Goal: Complete application form: Complete application form

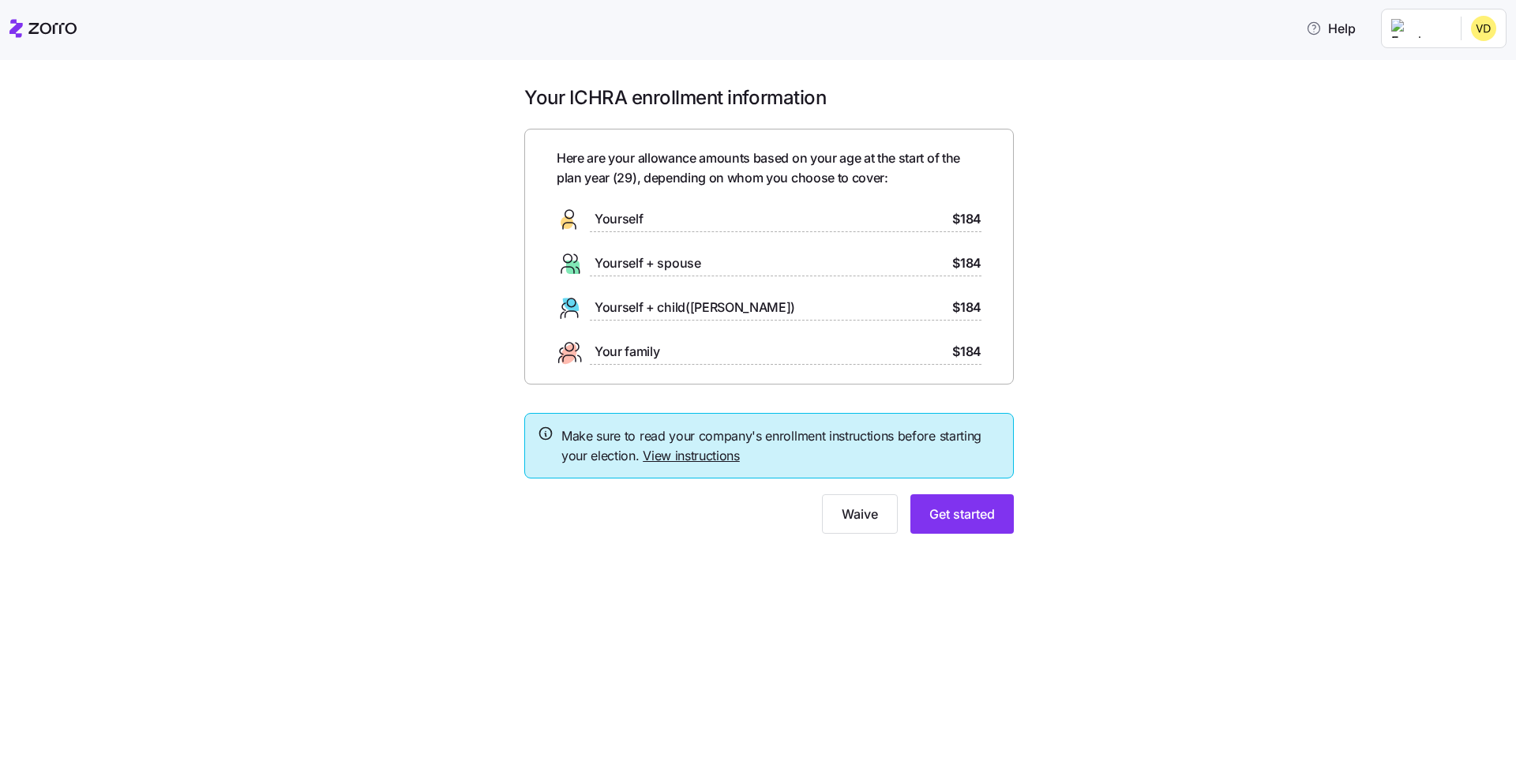
click at [703, 455] on link "View instructions" at bounding box center [690, 455] width 97 height 16
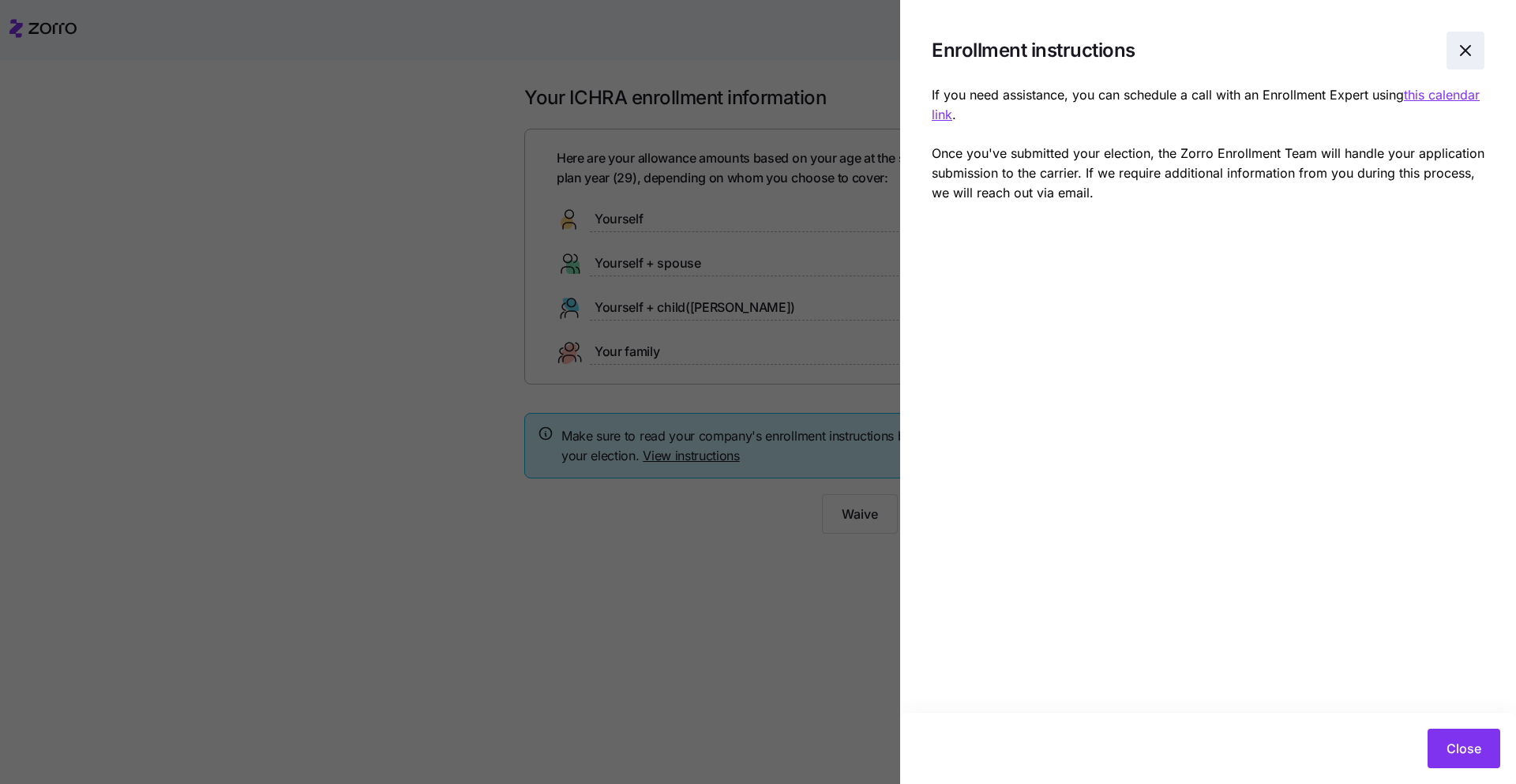
click at [1462, 49] on icon "button" at bounding box center [1465, 51] width 19 height 19
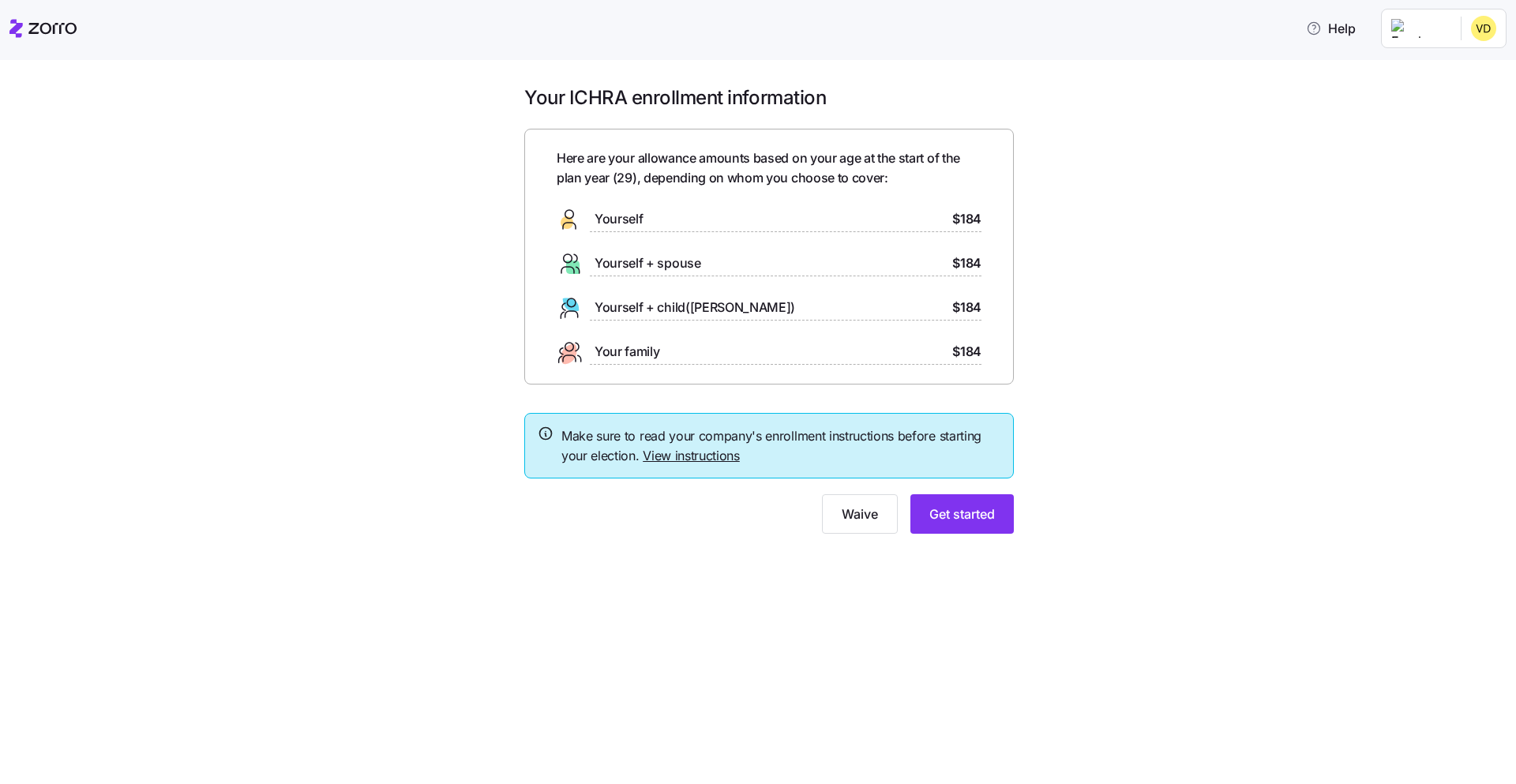
click at [874, 304] on div "Yourself + child(ren) $184" at bounding box center [769, 307] width 425 height 25
click at [957, 527] on button "Get started" at bounding box center [962, 513] width 103 height 40
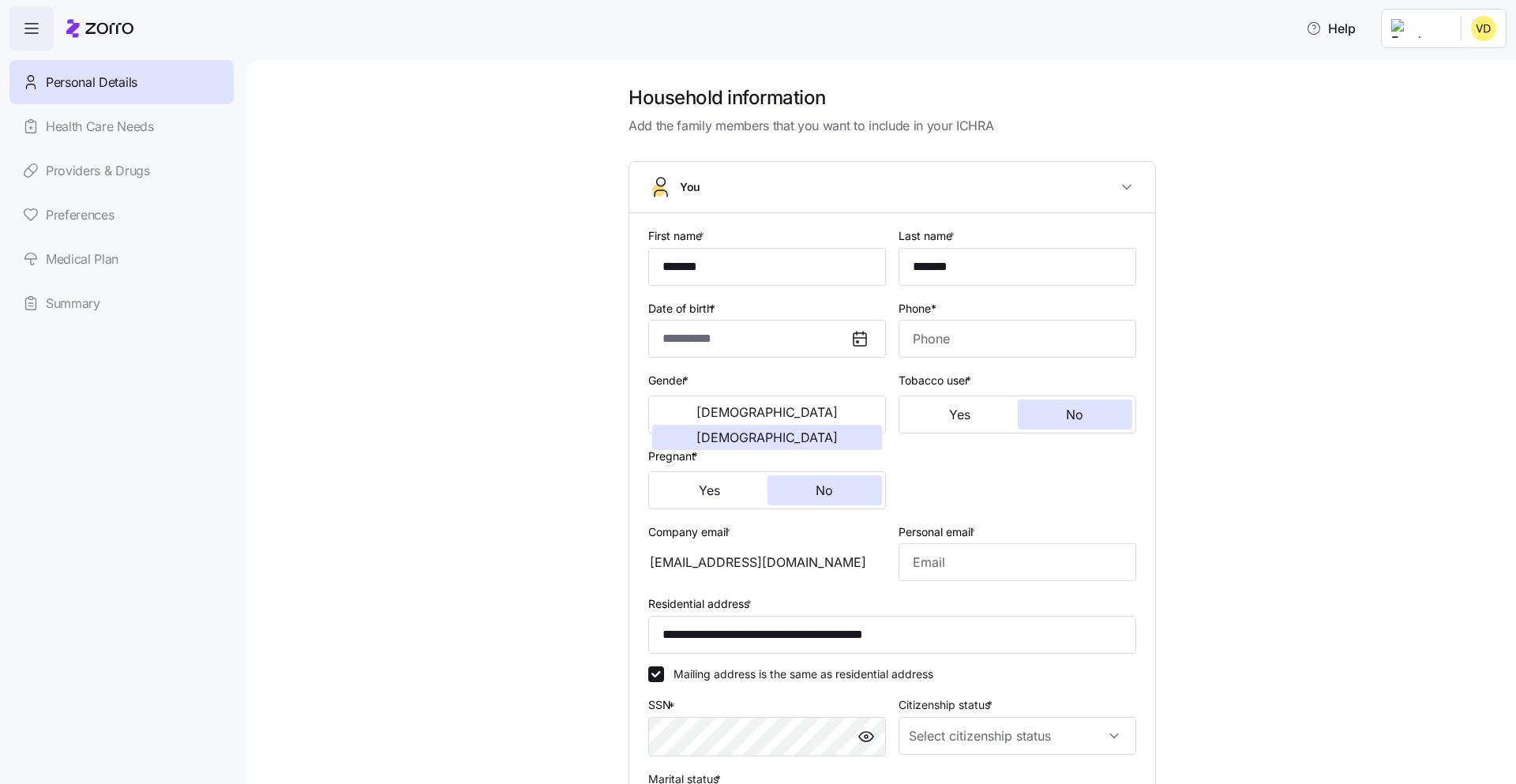
type input "**********"
type input "(773) 341-0791"
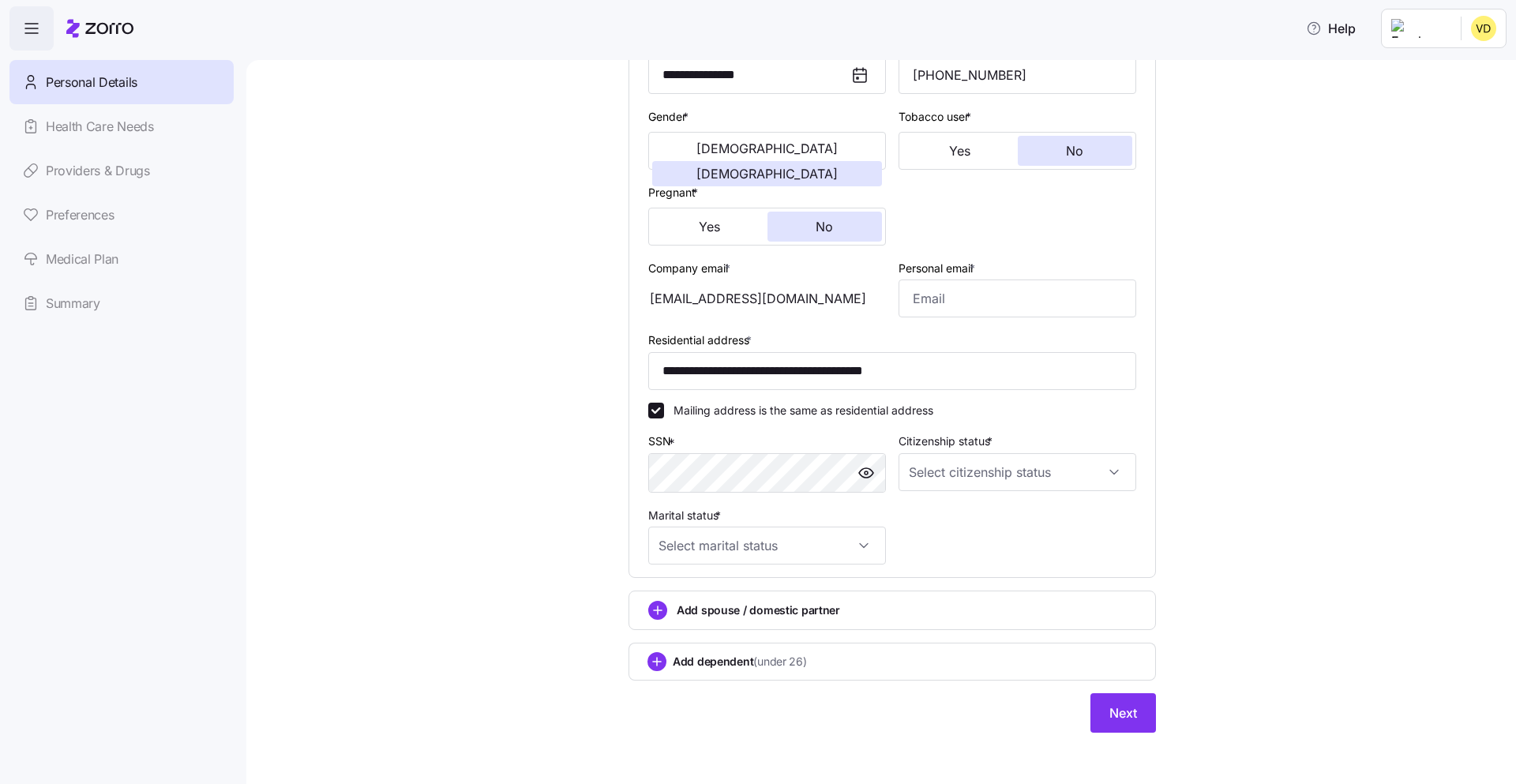
scroll to position [269, 0]
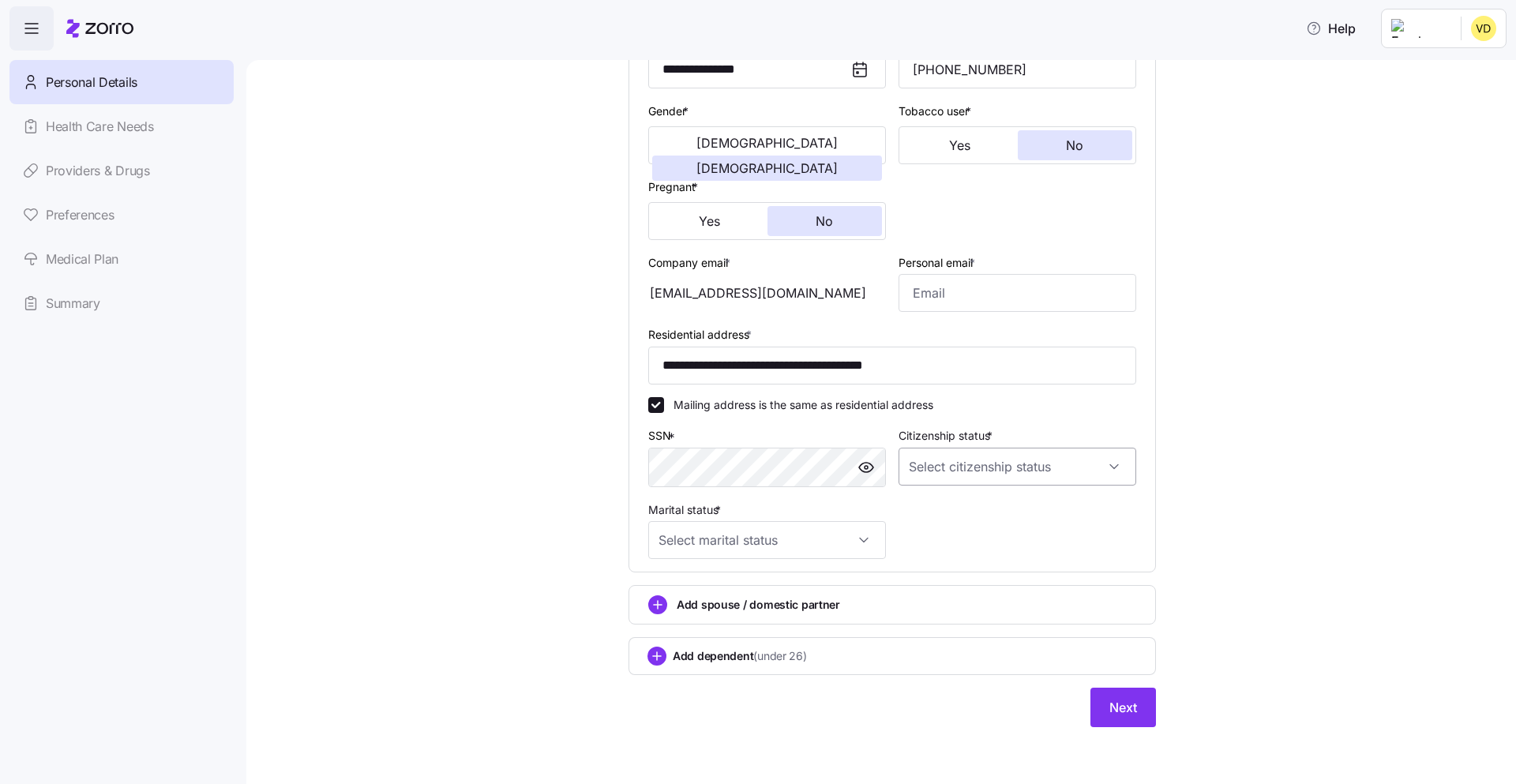
click at [948, 466] on input "Citizenship status *" at bounding box center [1017, 466] width 238 height 38
click at [944, 521] on span "US citizen" at bounding box center [998, 514] width 160 height 18
type input "US citizen"
click at [855, 534] on input "Marital status *" at bounding box center [767, 539] width 238 height 38
click at [758, 594] on div "Single" at bounding box center [767, 588] width 225 height 33
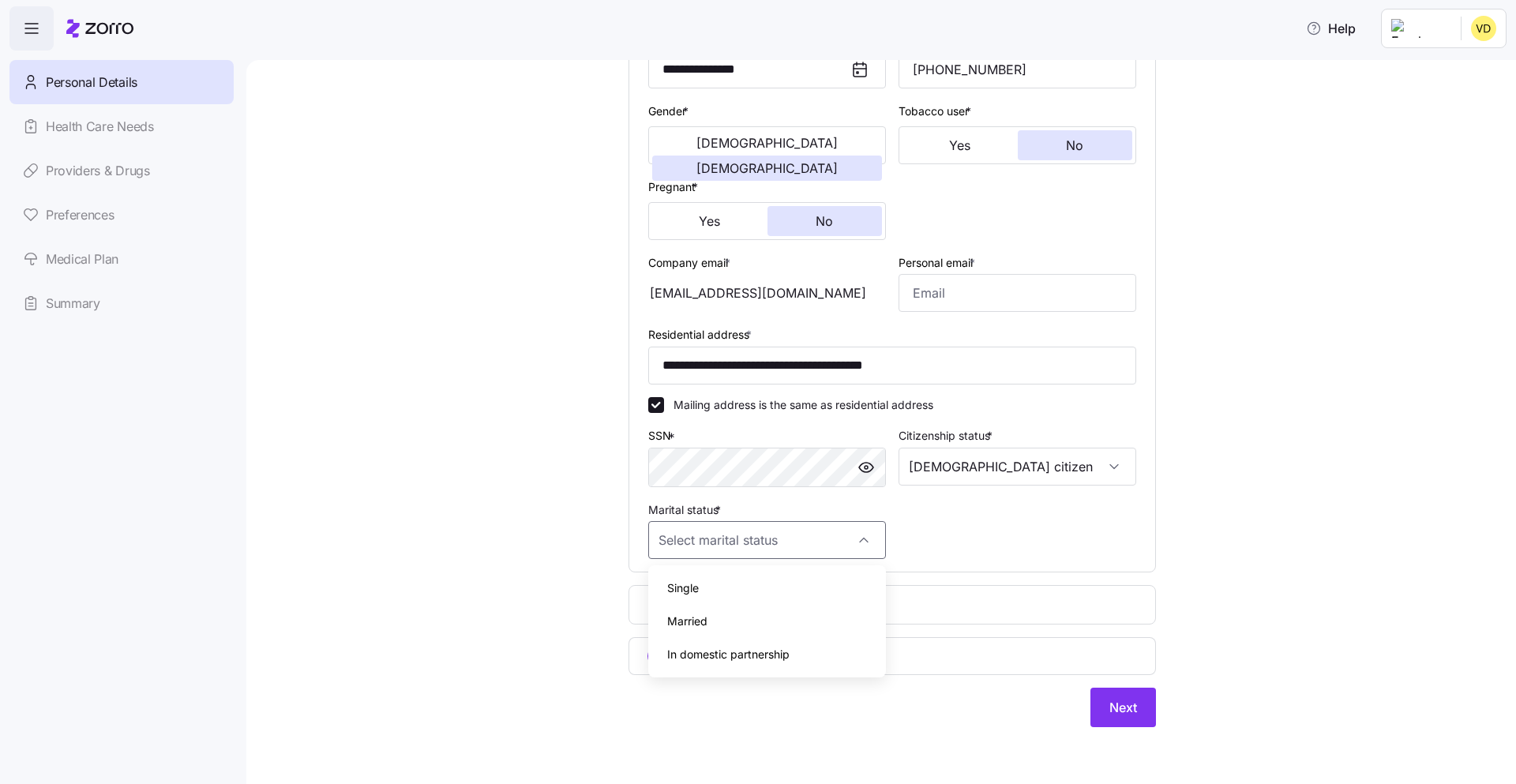
type input "Single"
click at [792, 659] on span "(under 26)" at bounding box center [779, 655] width 53 height 16
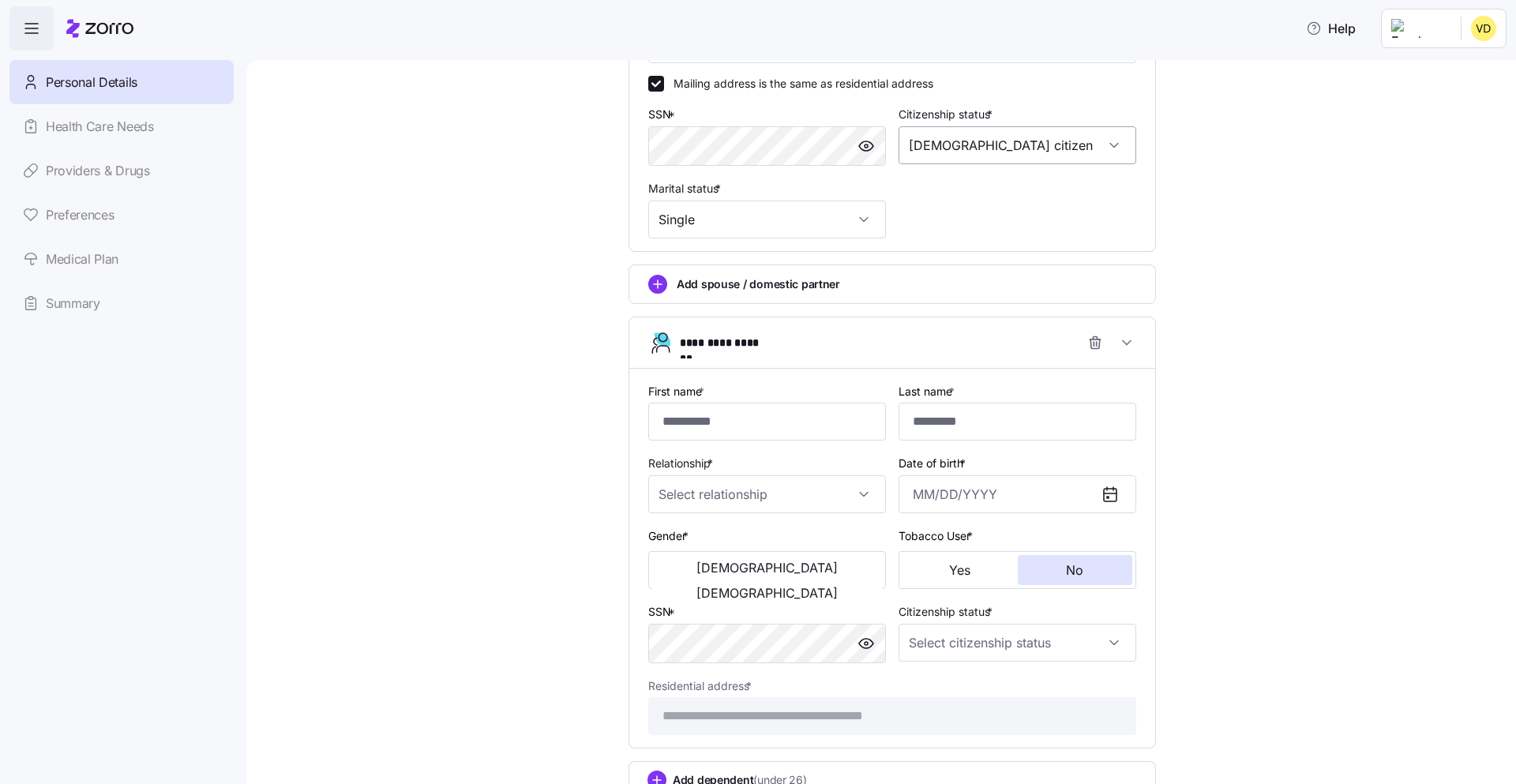
scroll to position [620, 0]
type input "*******"
type input "******"
click at [759, 491] on input "Relationship *" at bounding box center [767, 493] width 238 height 38
click at [736, 544] on div "Child" at bounding box center [767, 542] width 225 height 33
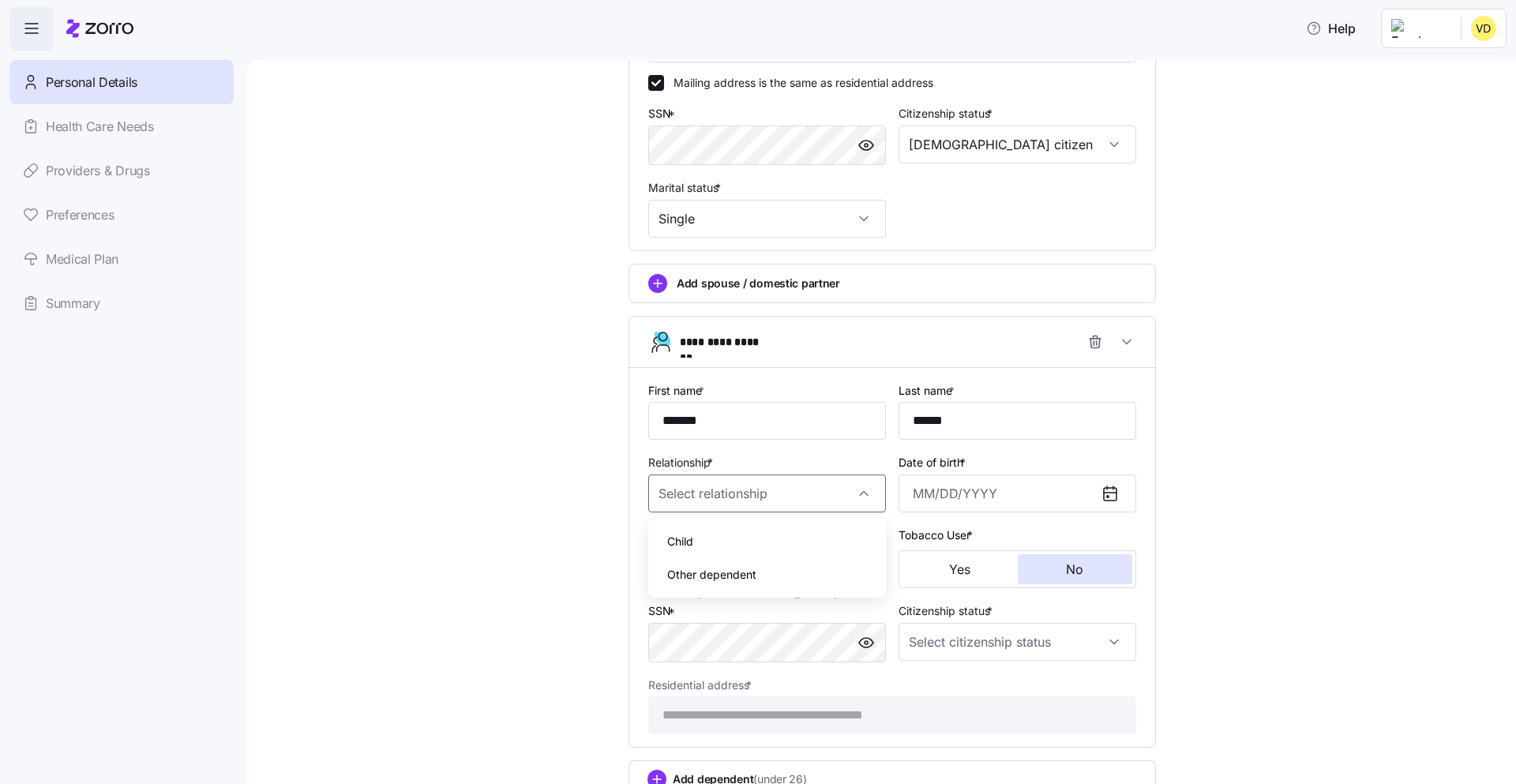
type input "Child"
click at [962, 501] on input "Date of birth *" at bounding box center [1017, 493] width 238 height 38
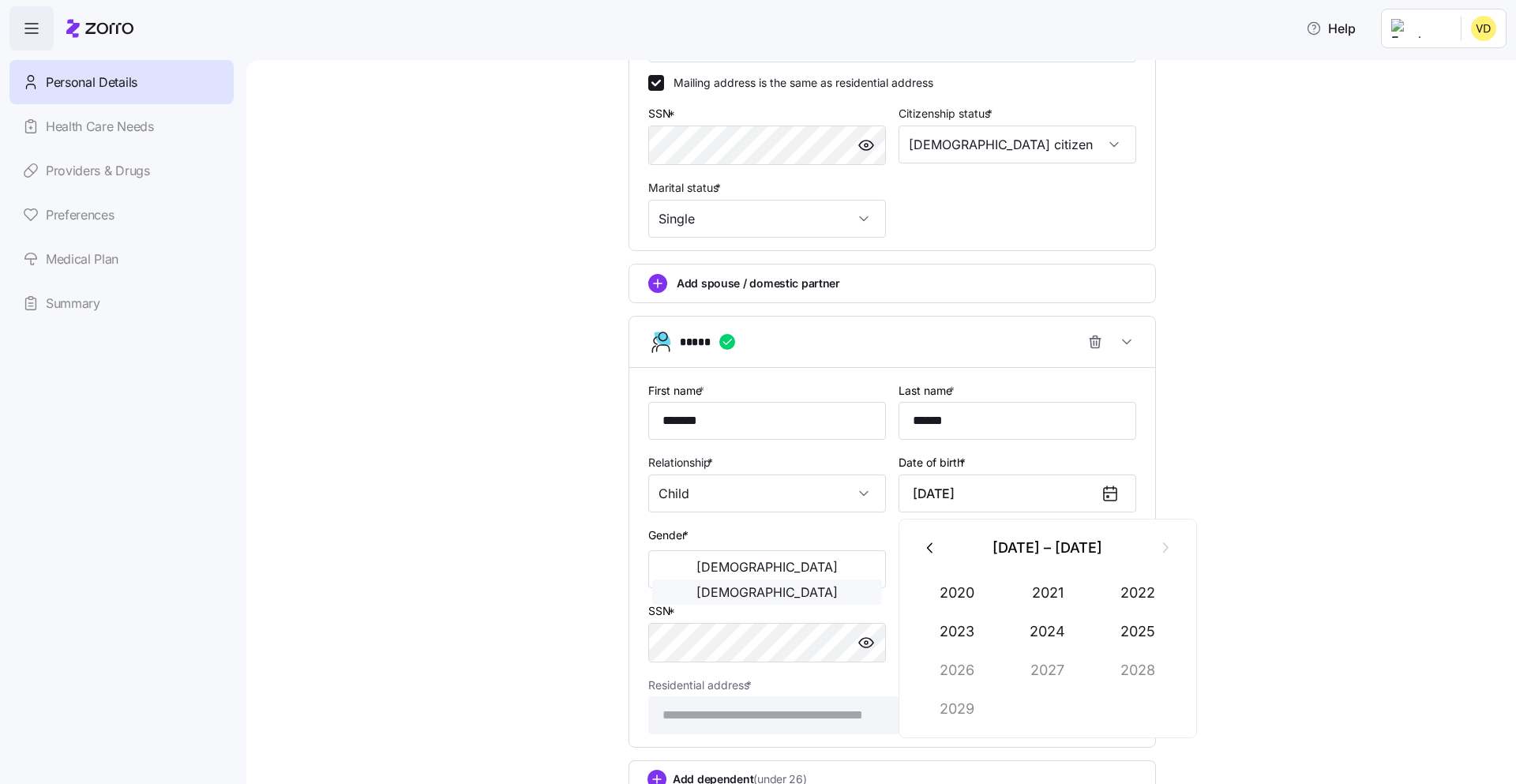
click at [834, 586] on span "Female" at bounding box center [767, 592] width 141 height 13
type input "December 28, 2020"
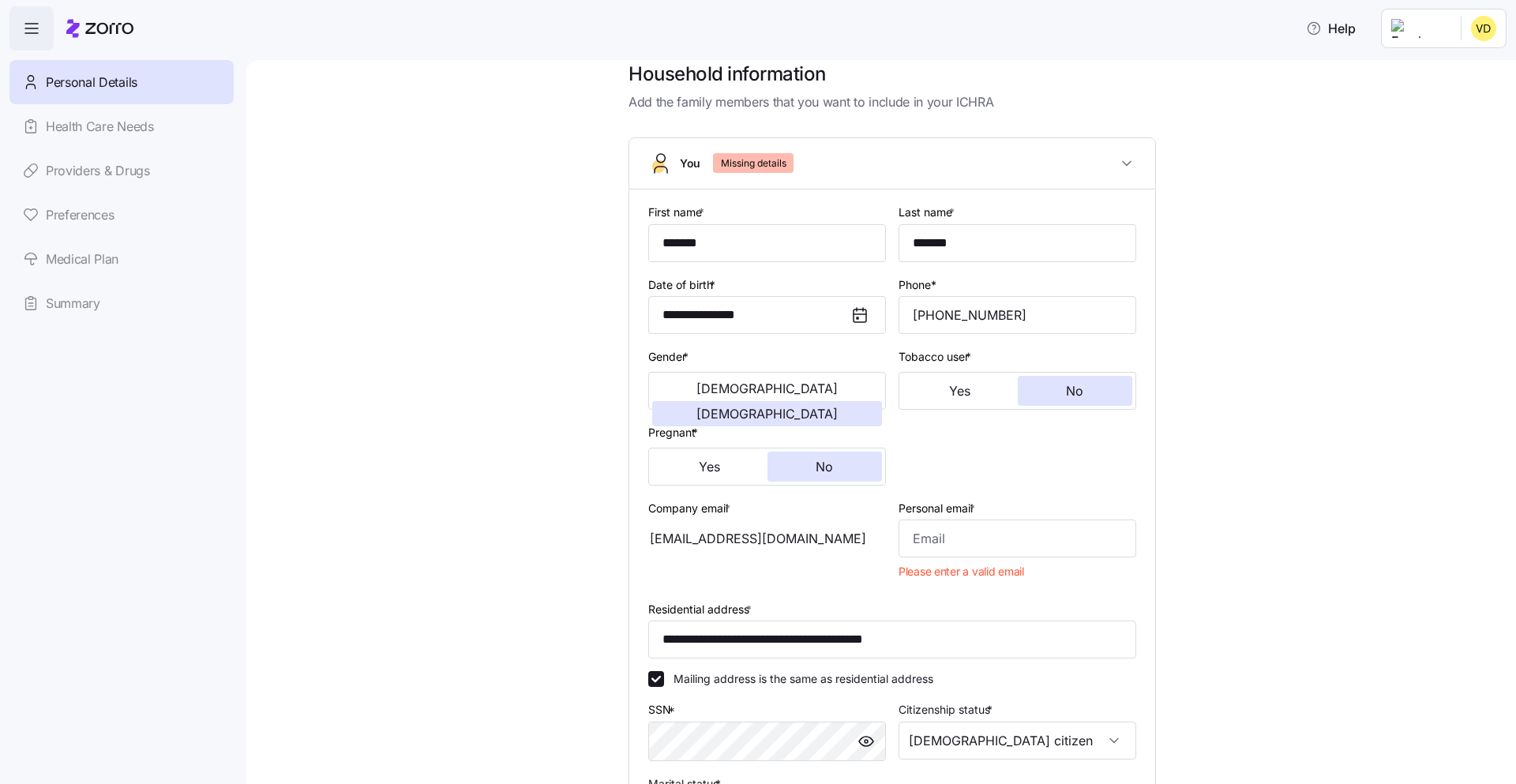
scroll to position [30, 0]
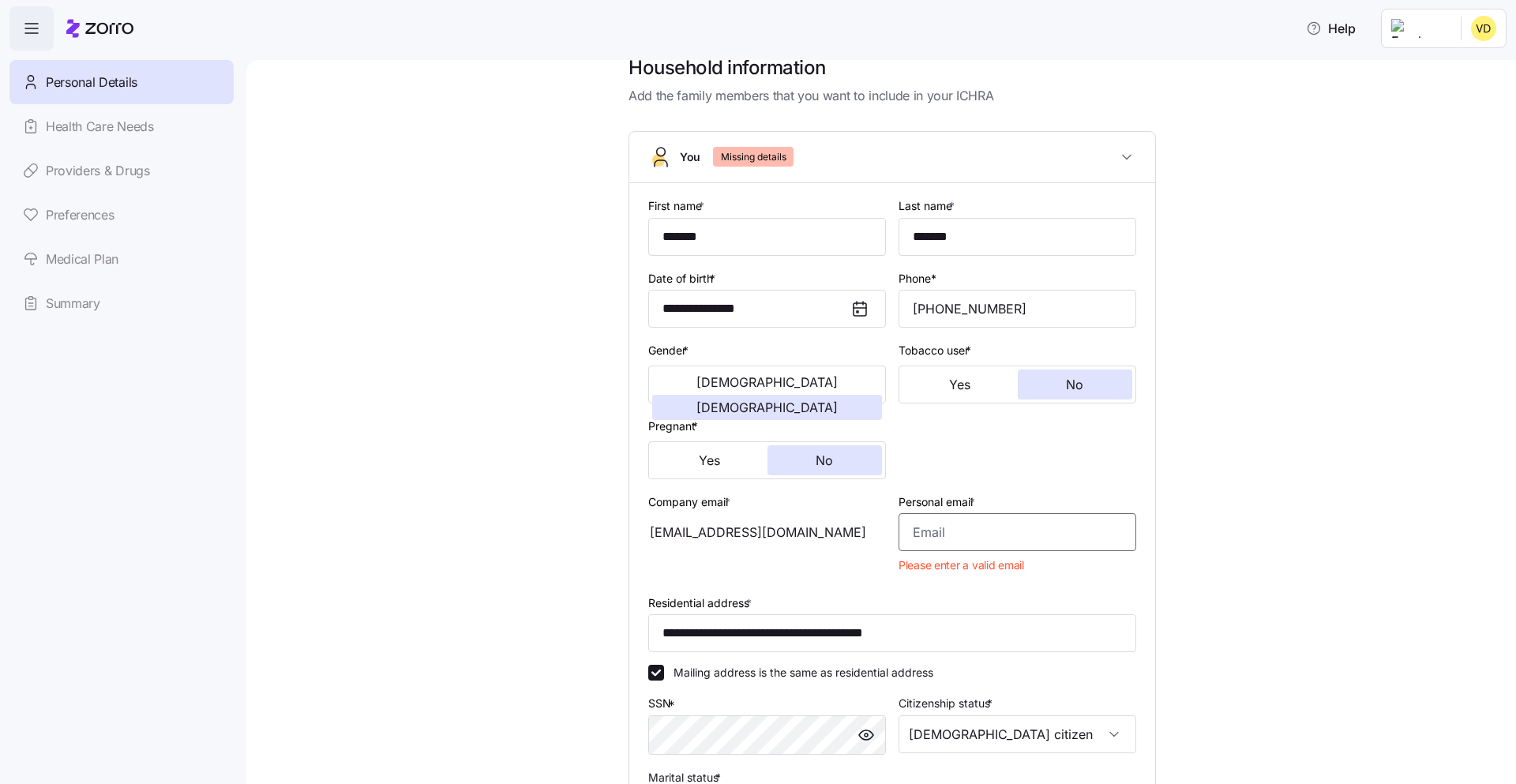
click at [1001, 524] on input "Personal email *" at bounding box center [1017, 532] width 238 height 38
type input "vonishadouglas14@gmail.com"
type input "1 (773) 341-0791"
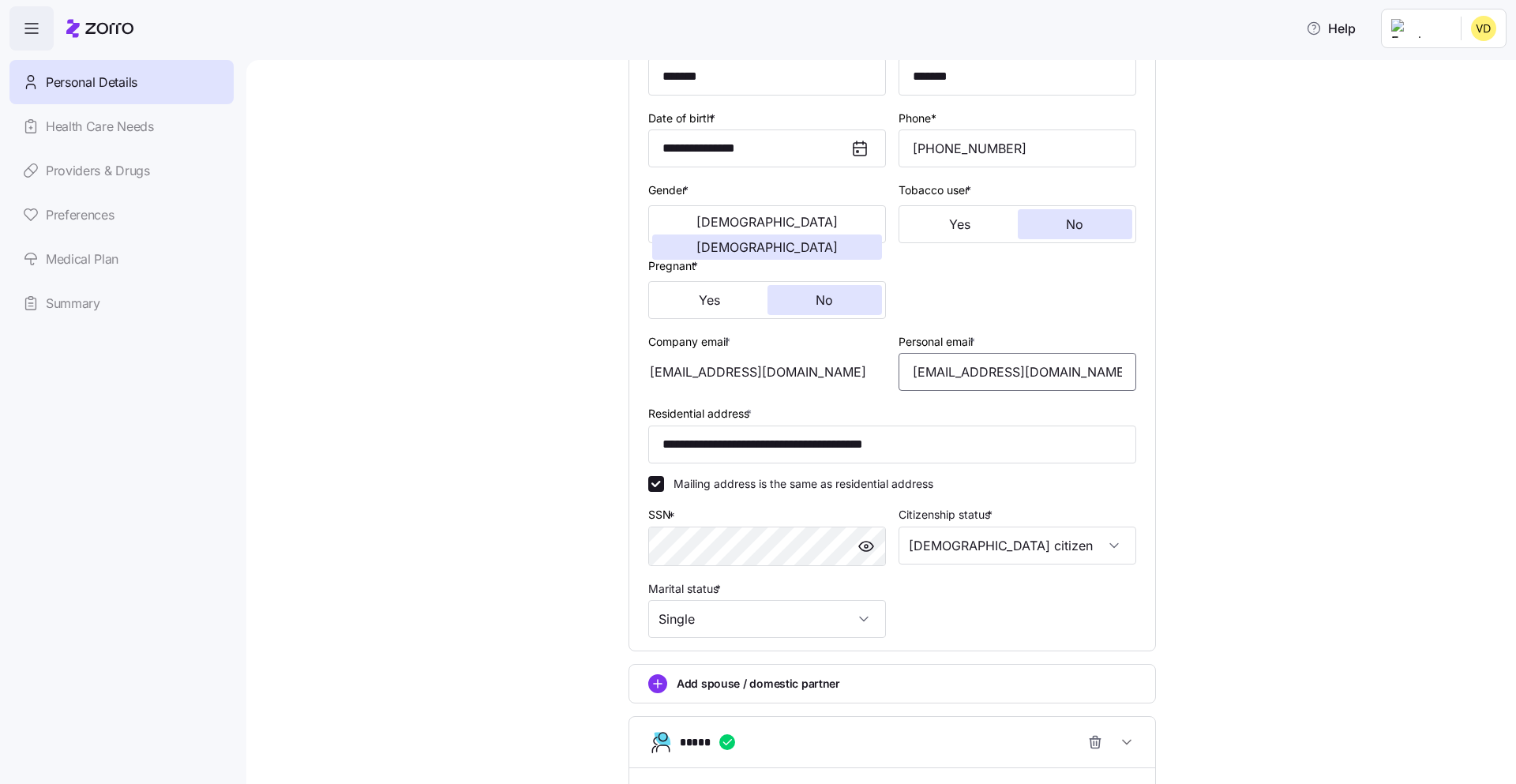
scroll to position [0, 0]
